Goal: Task Accomplishment & Management: Complete application form

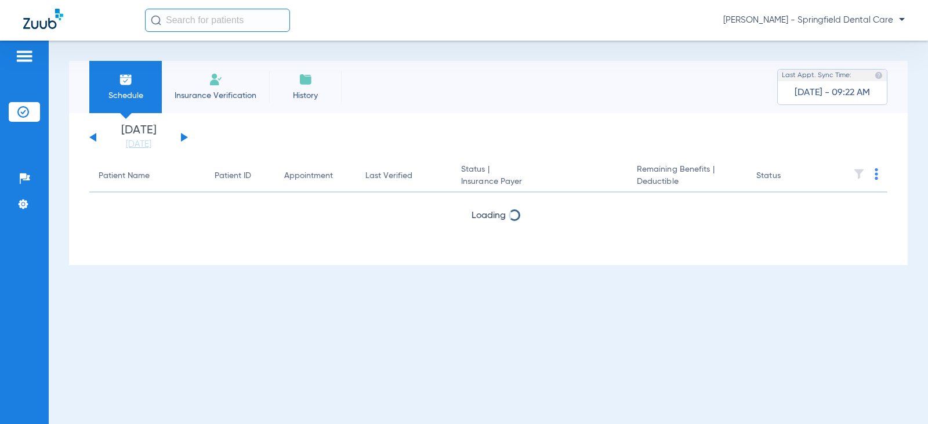
click at [230, 22] on input "text" at bounding box center [217, 20] width 145 height 23
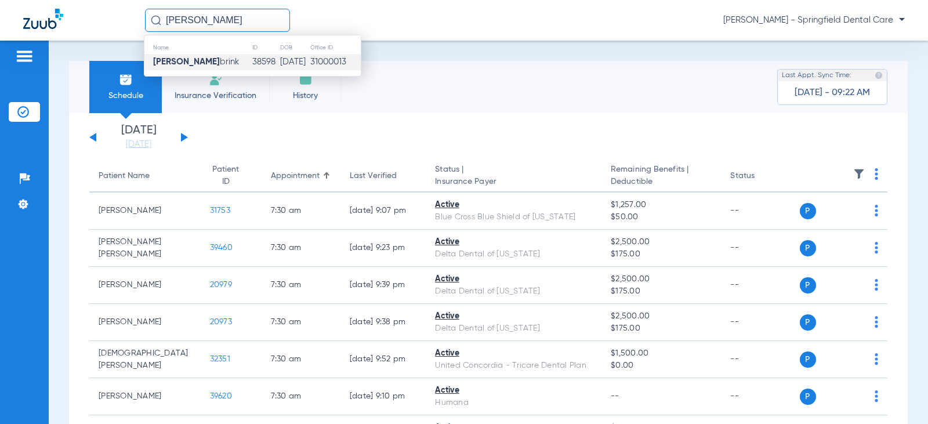
type input "[PERSON_NAME]"
click at [252, 69] on td "38598" at bounding box center [265, 62] width 27 height 16
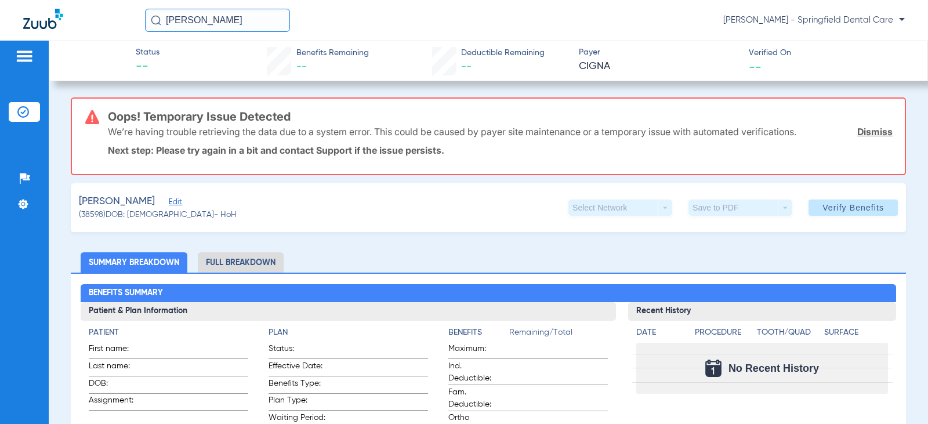
click at [877, 130] on link "Dismiss" at bounding box center [874, 132] width 35 height 12
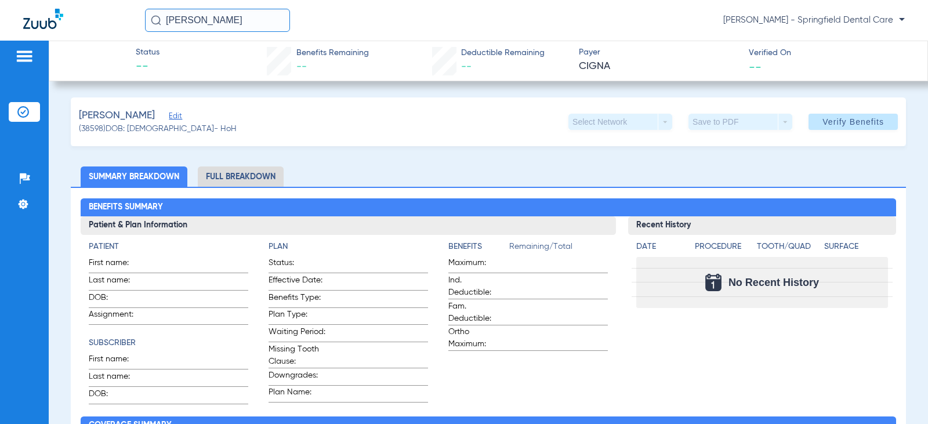
click at [179, 117] on span "Edit" at bounding box center [174, 117] width 10 height 11
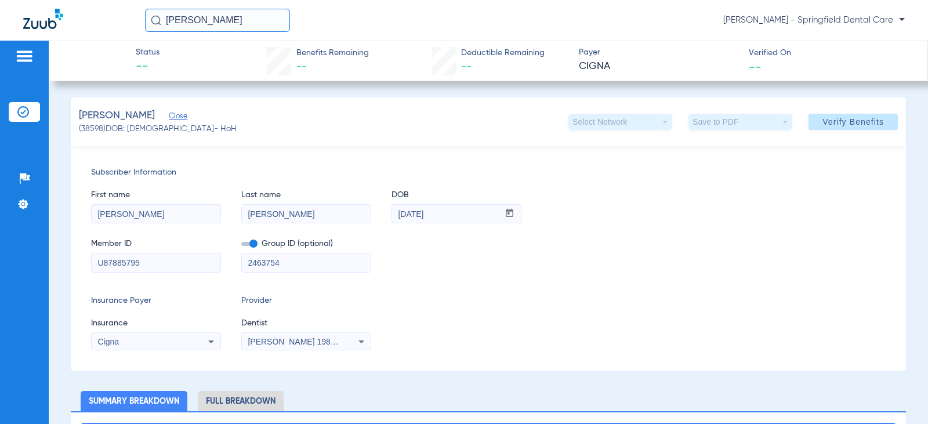
drag, startPoint x: 155, startPoint y: 263, endPoint x: -121, endPoint y: 215, distance: 279.6
click at [0, 215] on html "[PERSON_NAME] [PERSON_NAME] - Springfield Dental Care Patients Insurance Verifi…" at bounding box center [464, 212] width 928 height 424
type input "823735923"
drag, startPoint x: 300, startPoint y: 262, endPoint x: 133, endPoint y: 263, distance: 167.0
click at [133, 263] on div "Member ID 823735923 Group ID (optional) 2463754" at bounding box center [488, 249] width 795 height 45
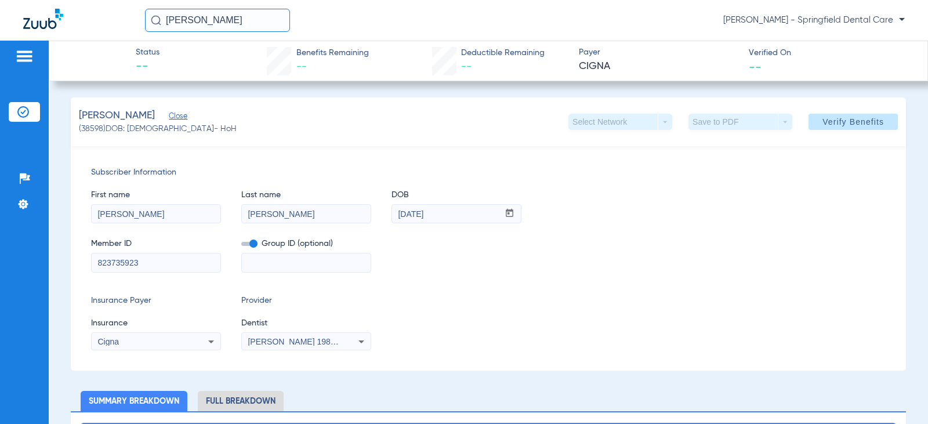
click at [118, 342] on span "Cigna" at bounding box center [107, 341] width 21 height 9
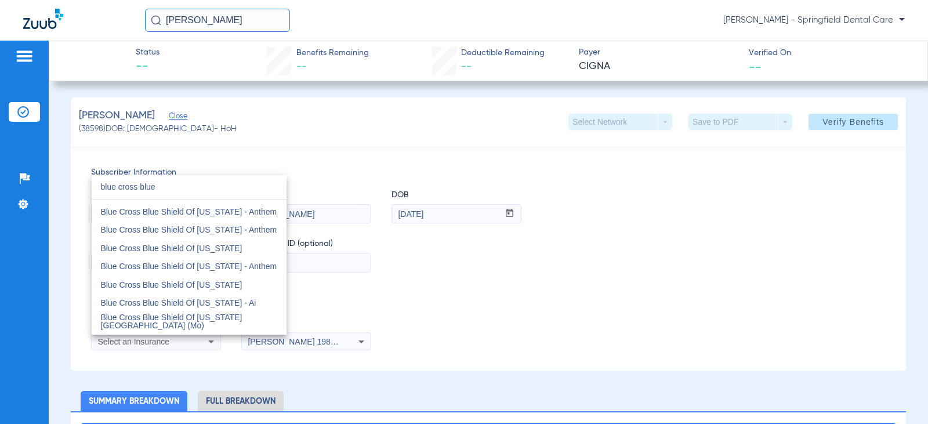
scroll to position [174, 0]
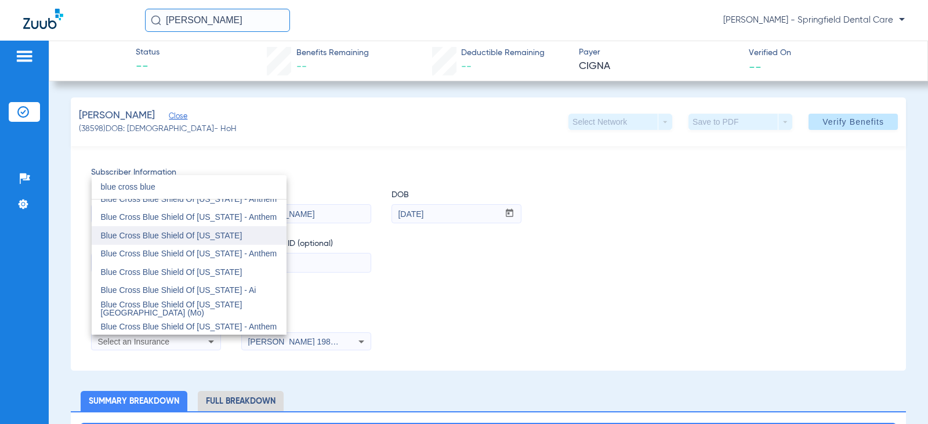
type input "blue cross blue"
click at [185, 238] on span "Blue Cross Blue Shield Of [US_STATE]" at bounding box center [172, 235] width 142 height 9
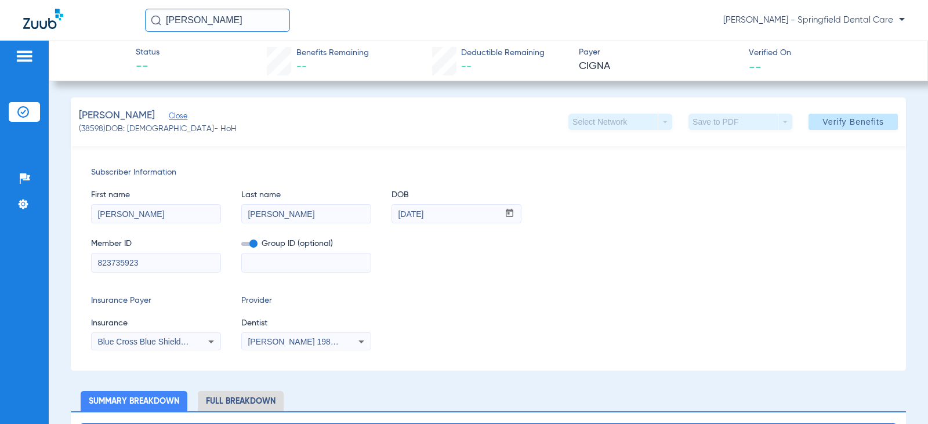
click at [270, 339] on span "[PERSON_NAME] 1982829420" at bounding box center [305, 341] width 114 height 9
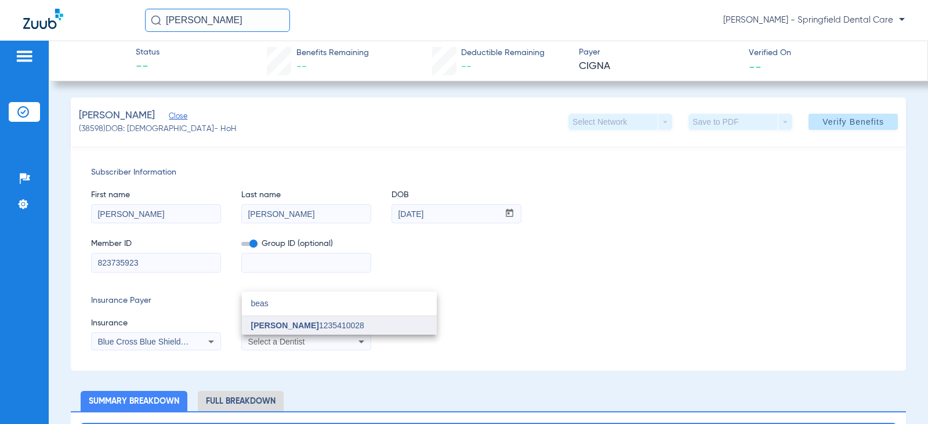
type input "beas"
click at [274, 324] on span "[PERSON_NAME]" at bounding box center [285, 325] width 68 height 9
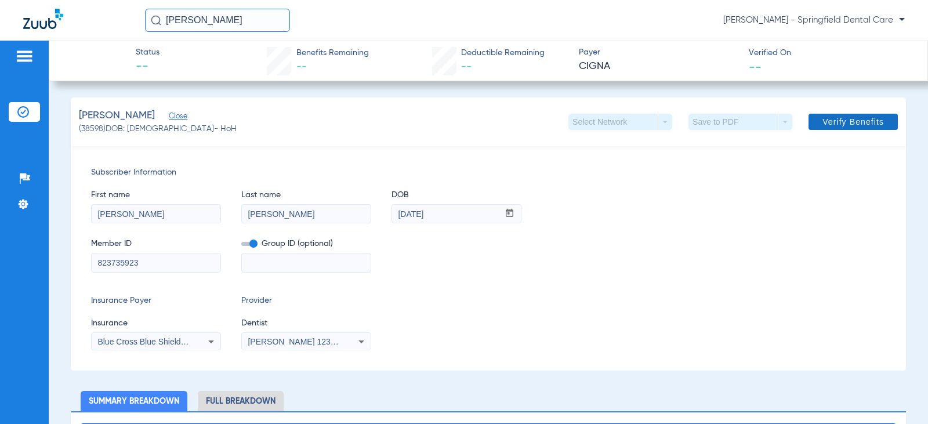
click at [874, 119] on span "Verify Benefits" at bounding box center [852, 121] width 61 height 9
